Goal: Navigation & Orientation: Find specific page/section

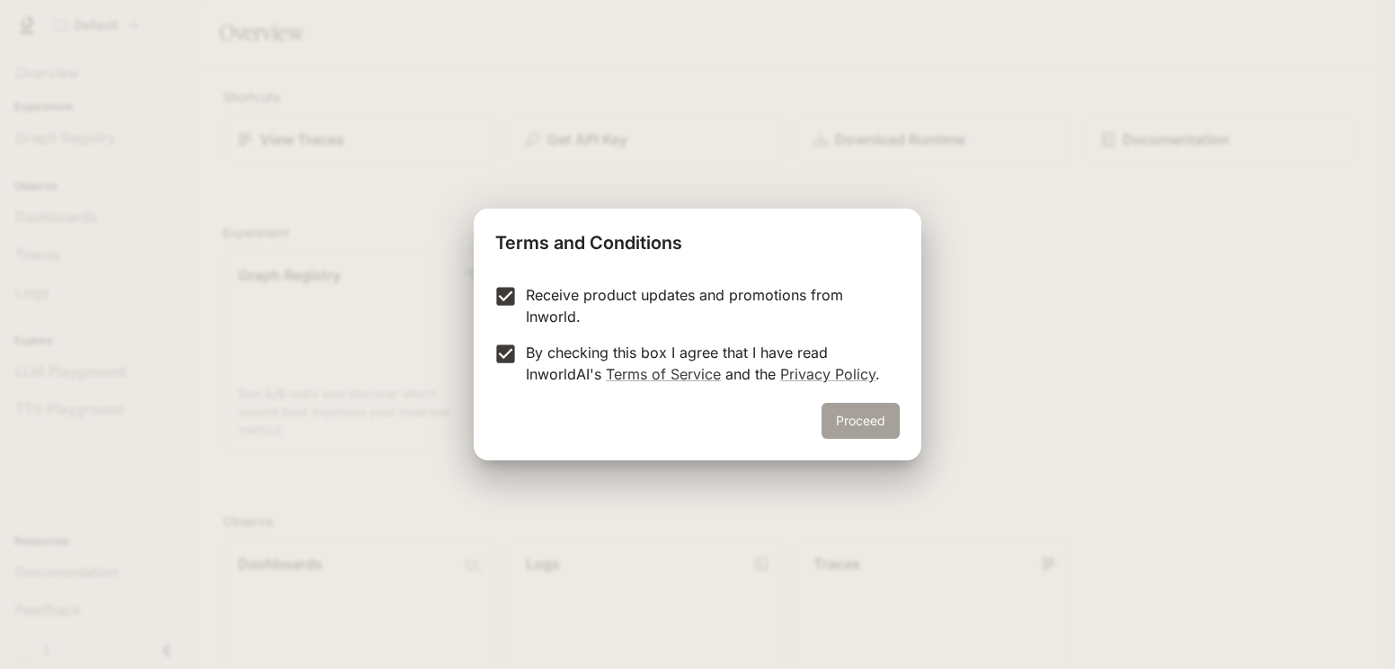
click at [850, 427] on button "Proceed" at bounding box center [860, 421] width 78 height 36
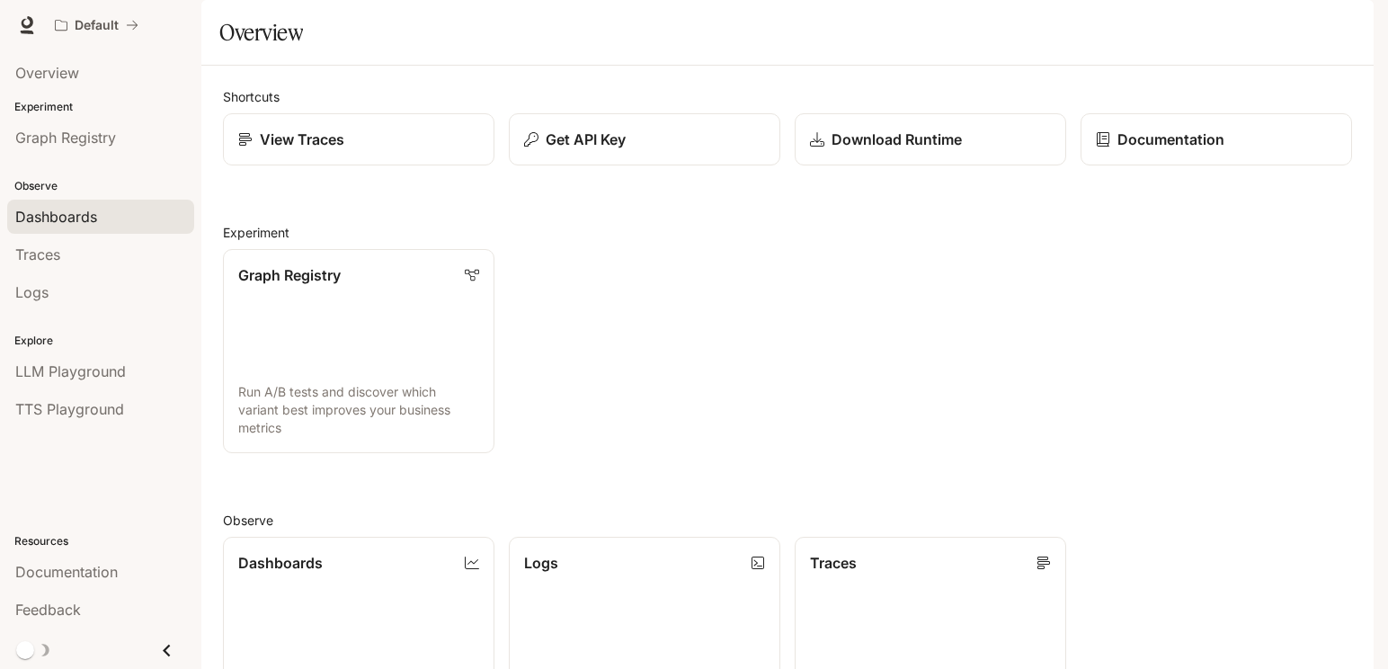
click at [50, 217] on span "Dashboards" at bounding box center [56, 217] width 82 height 22
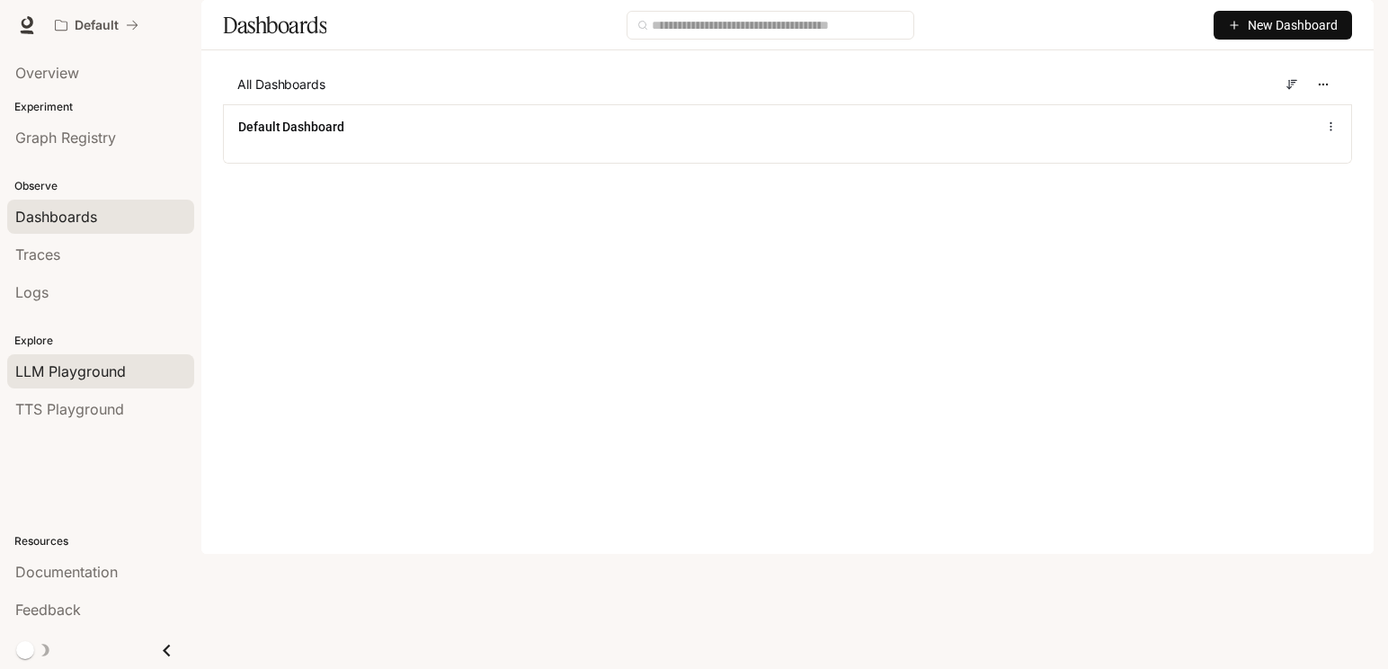
click at [45, 368] on span "LLM Playground" at bounding box center [70, 371] width 111 height 22
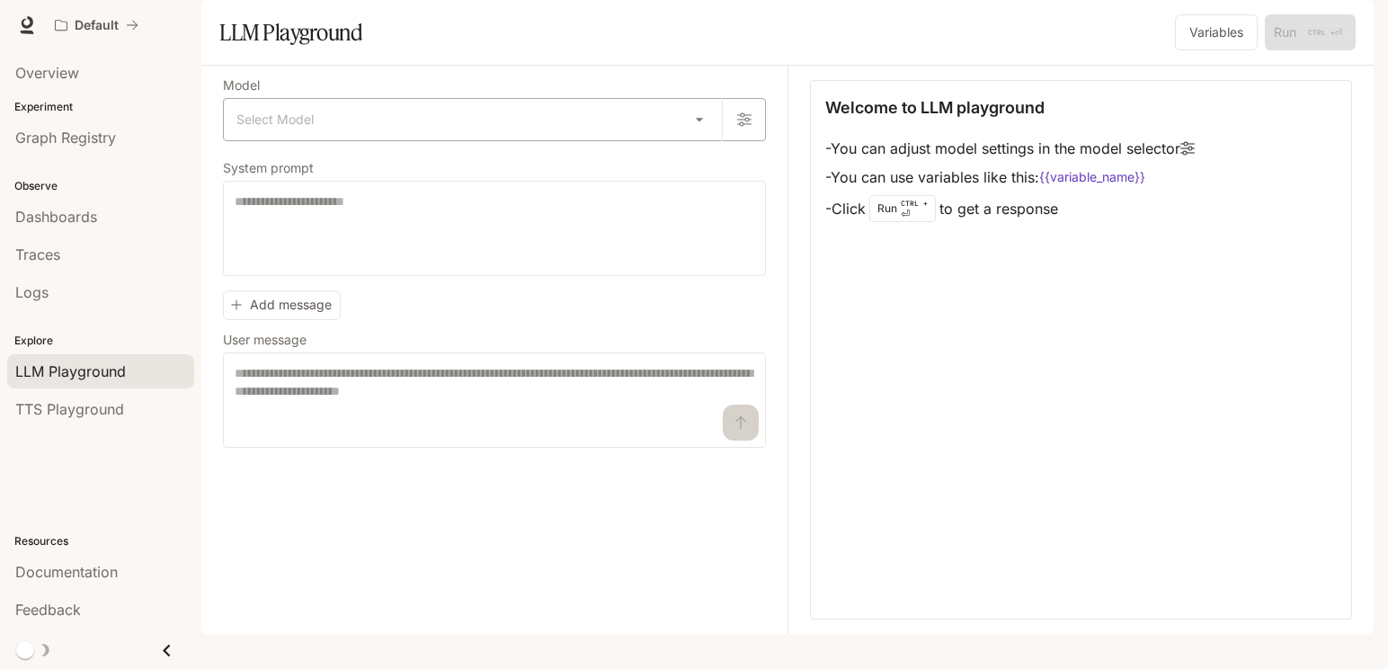
click at [694, 171] on body "Skip to main content Default Documentation Documentation Portal Overview Experi…" at bounding box center [694, 334] width 1388 height 669
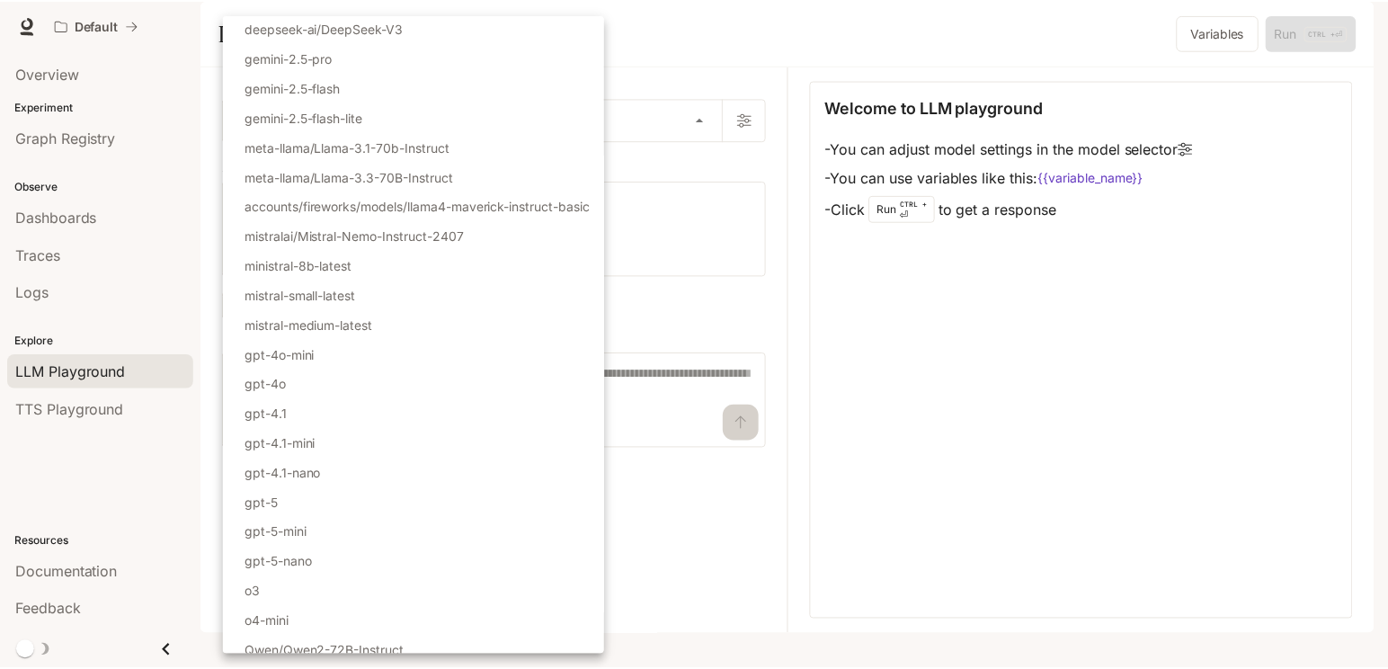
scroll to position [102, 0]
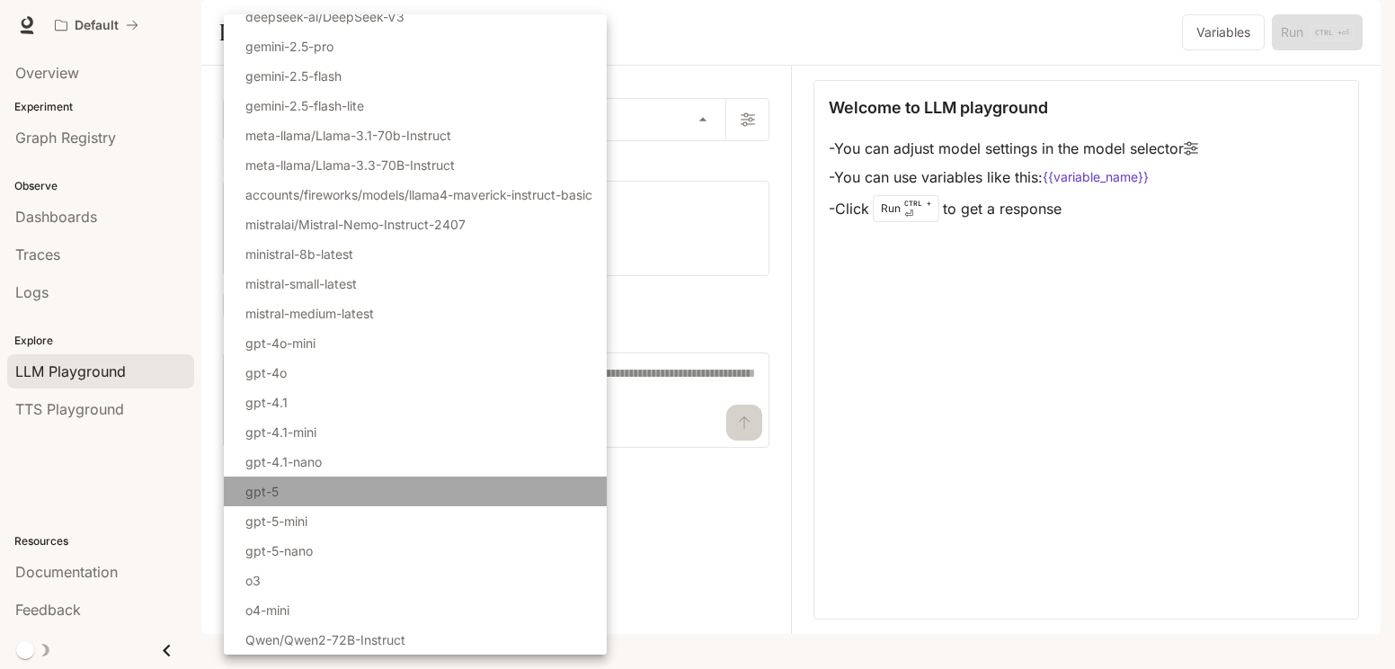
click at [261, 486] on p "gpt-5" at bounding box center [261, 491] width 33 height 19
type input "*****"
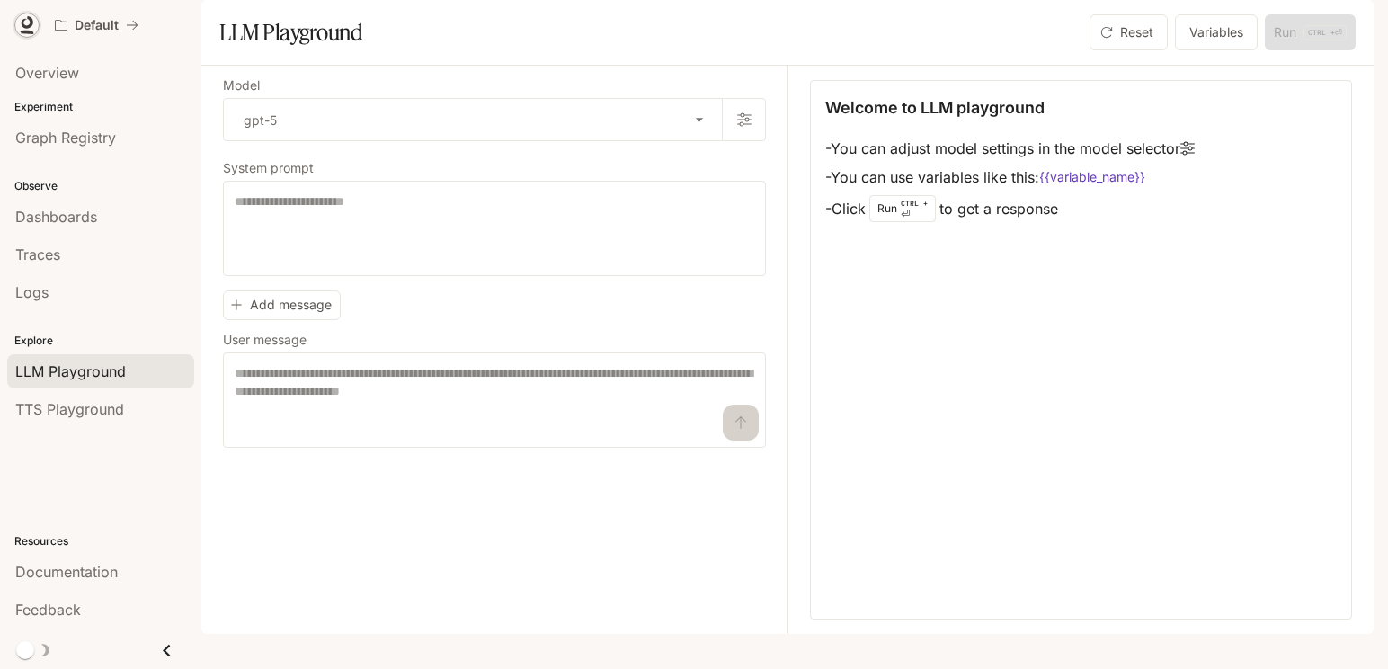
click at [33, 21] on icon at bounding box center [27, 25] width 18 height 18
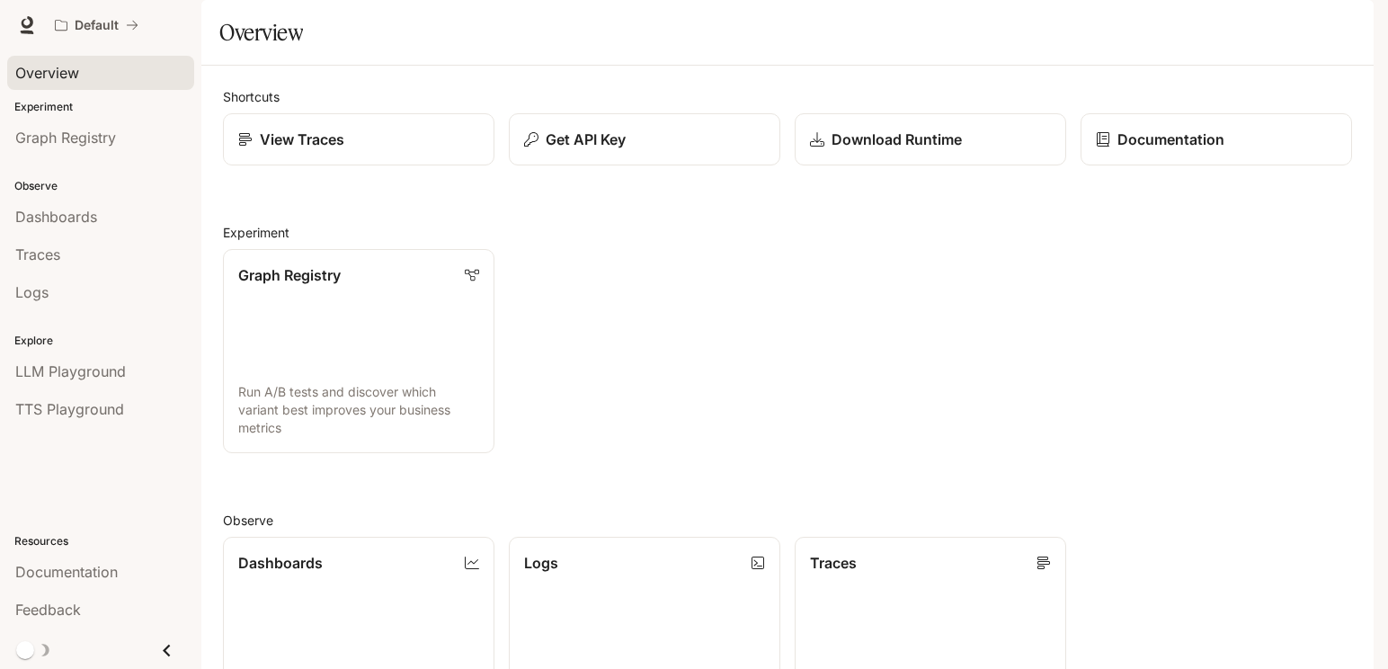
click at [67, 78] on span "Overview" at bounding box center [47, 73] width 64 height 22
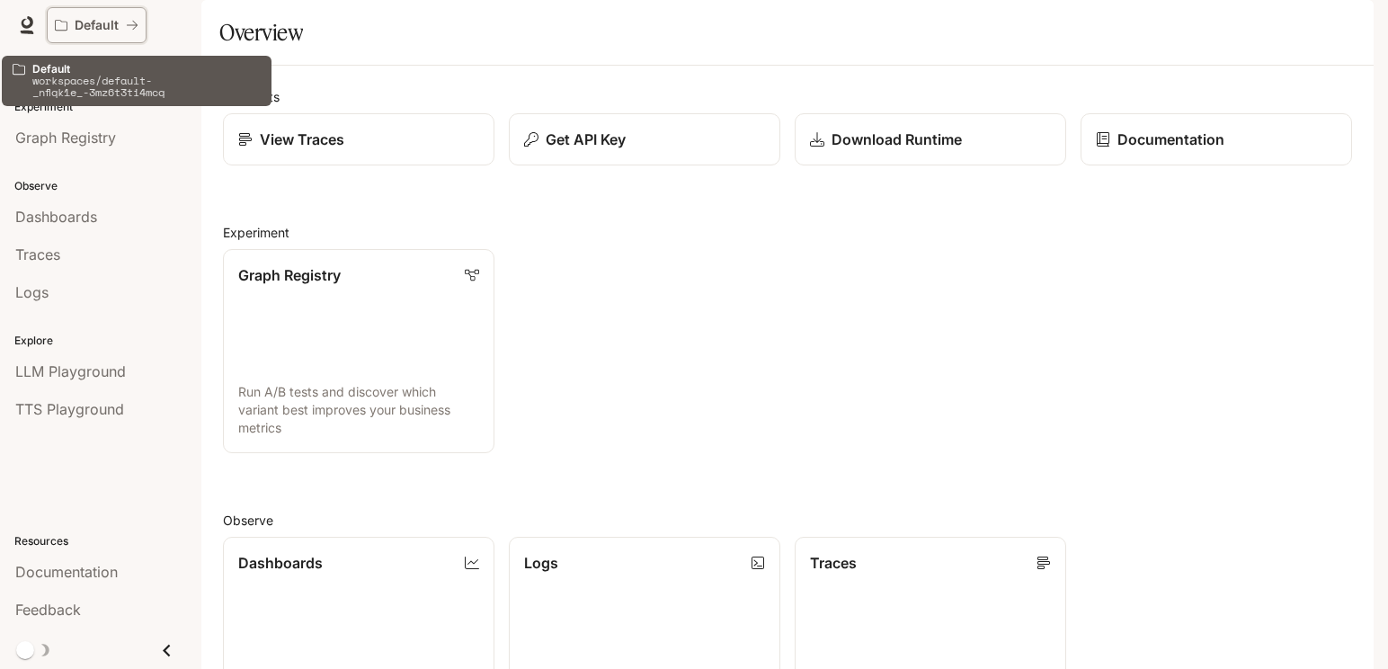
click at [146, 22] on button "Default" at bounding box center [97, 25] width 100 height 36
